Goal: Navigation & Orientation: Find specific page/section

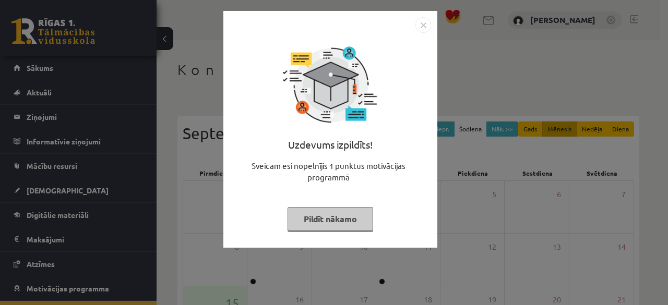
click at [424, 23] on img "Close" at bounding box center [423, 25] width 16 height 16
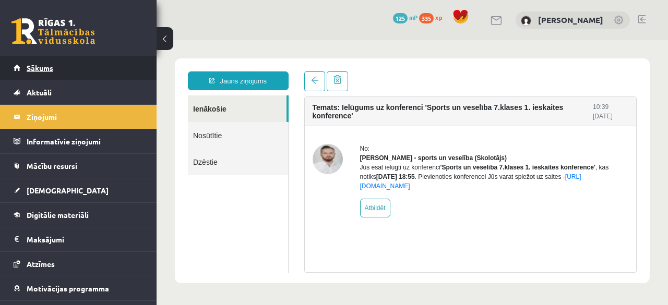
click at [79, 64] on link "Sākums" at bounding box center [79, 68] width 130 height 24
